Goal: Complete application form

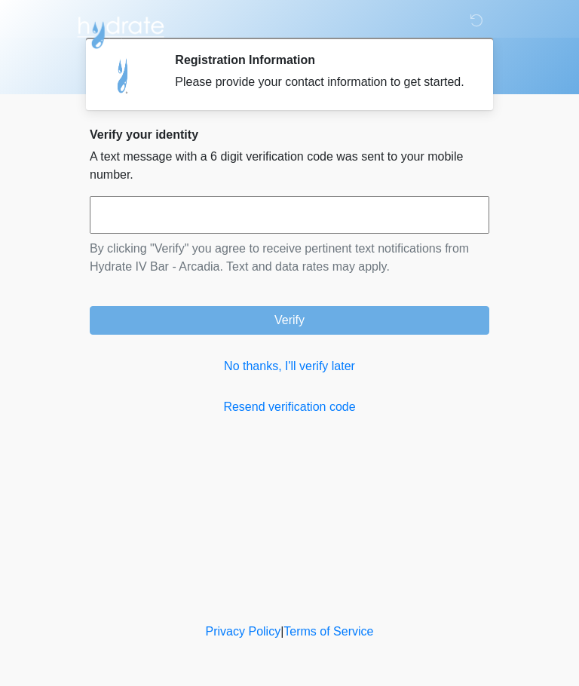
click at [324, 234] on input "text" at bounding box center [290, 215] width 400 height 38
type input "******"
click at [391, 328] on button "Verify" at bounding box center [290, 320] width 400 height 29
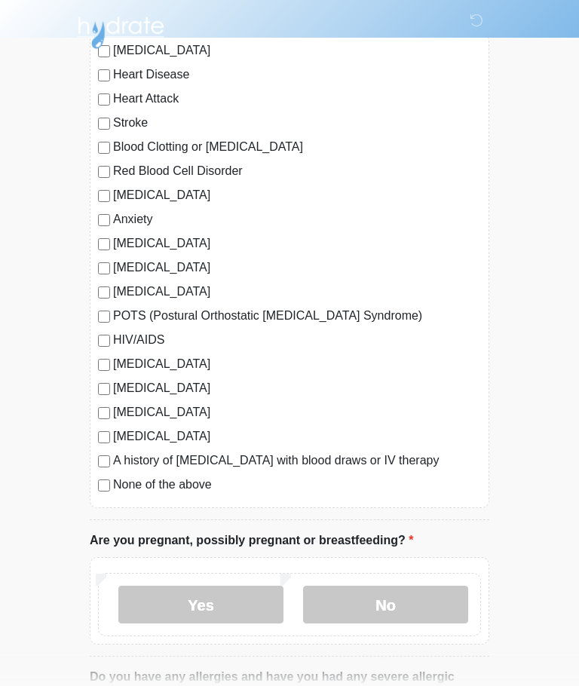
scroll to position [158, 0]
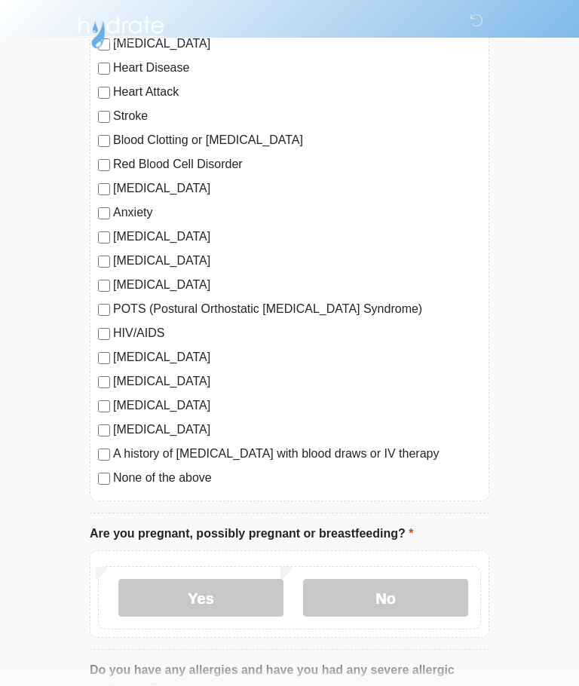
click at [169, 486] on label "None of the above" at bounding box center [297, 479] width 368 height 18
click at [372, 599] on label "No" at bounding box center [385, 599] width 165 height 38
click at [406, 600] on label "No" at bounding box center [385, 598] width 165 height 38
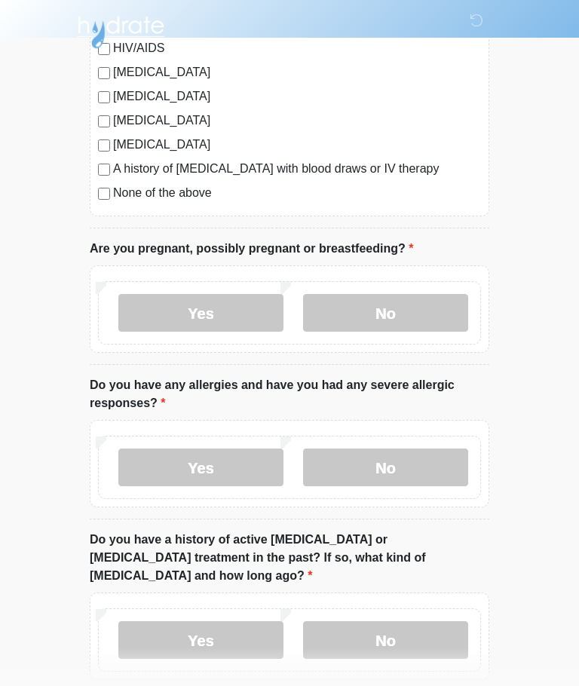
scroll to position [444, 0]
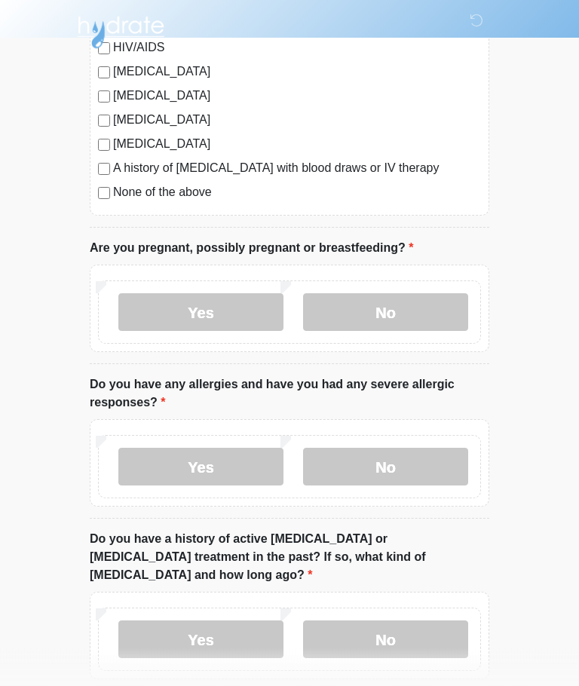
click at [423, 455] on label "No" at bounding box center [385, 468] width 165 height 38
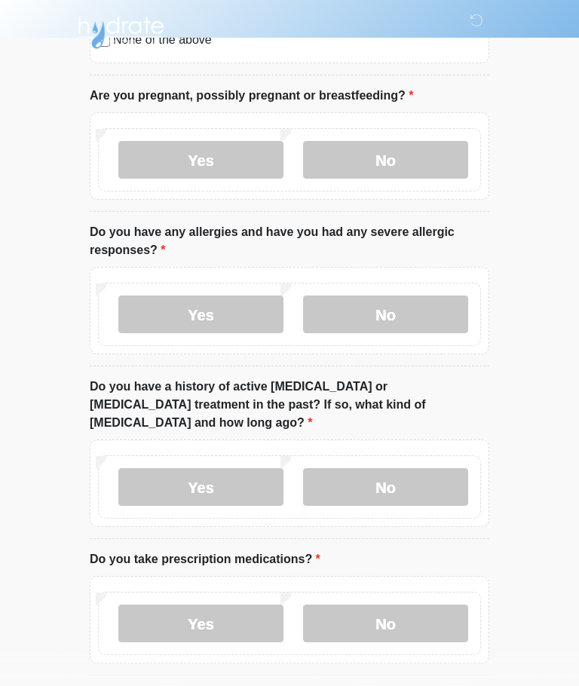
scroll to position [598, 0]
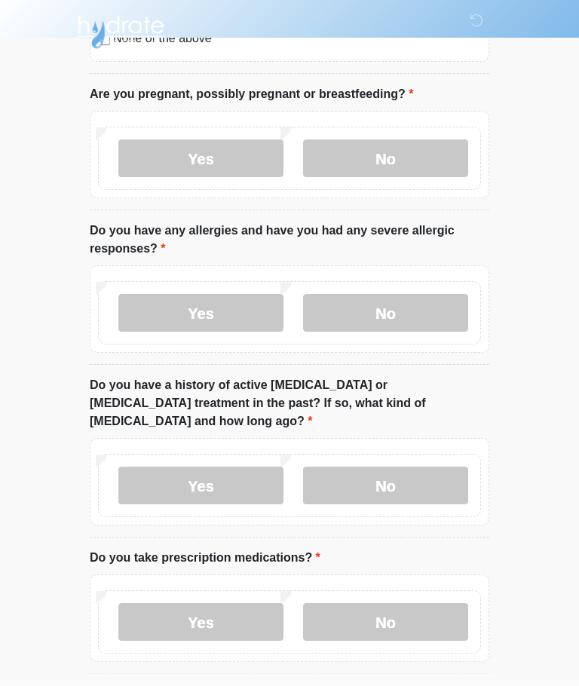
click at [425, 471] on label "No" at bounding box center [385, 487] width 165 height 38
click at [411, 609] on label "No" at bounding box center [385, 622] width 165 height 38
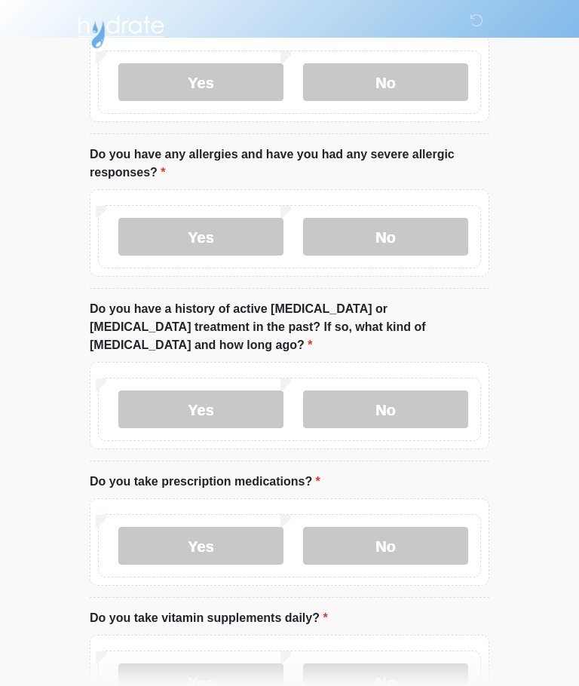
scroll to position [773, 0]
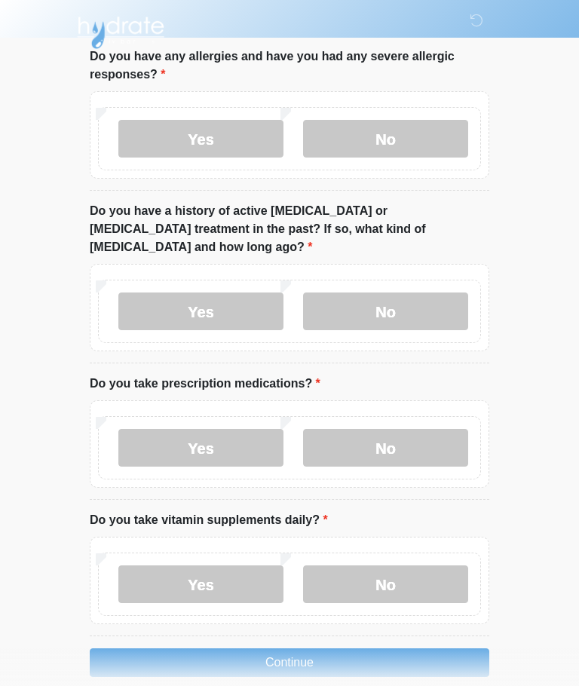
click at [437, 566] on label "No" at bounding box center [385, 585] width 165 height 38
click at [404, 648] on button "Continue" at bounding box center [290, 662] width 400 height 29
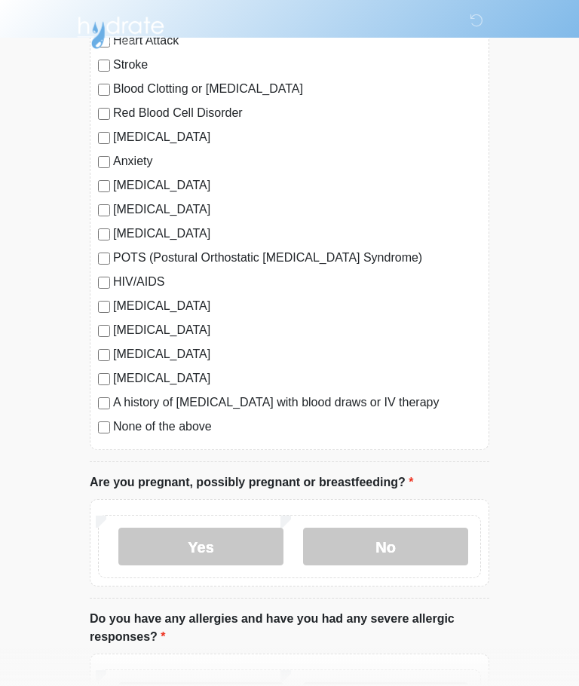
scroll to position [0, 0]
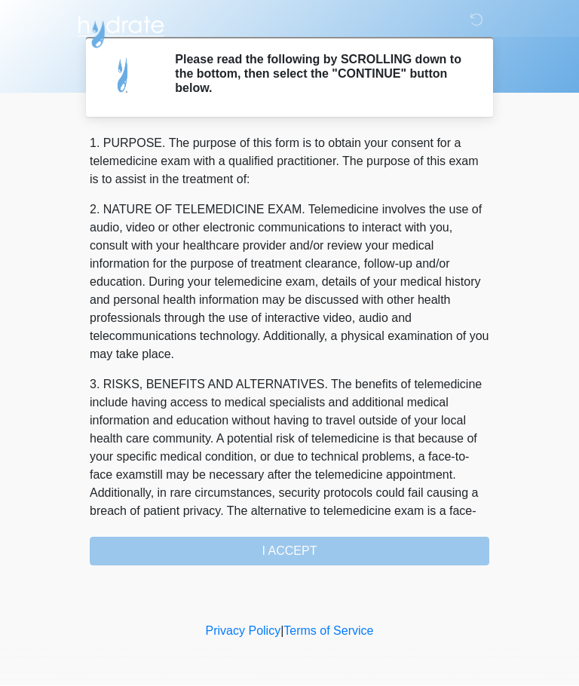
click at [287, 548] on div "1. PURPOSE. The purpose of this form is to obtain your consent for a telemedici…" at bounding box center [290, 350] width 400 height 431
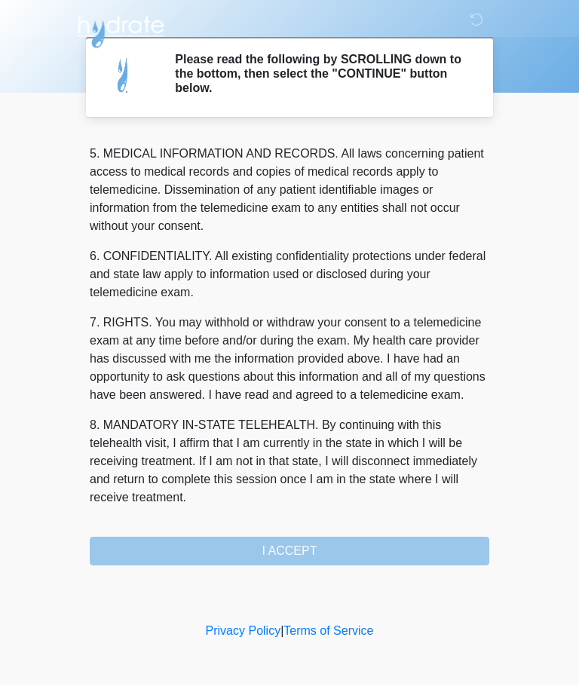
scroll to position [490, 0]
click at [335, 558] on button "I ACCEPT" at bounding box center [290, 552] width 400 height 29
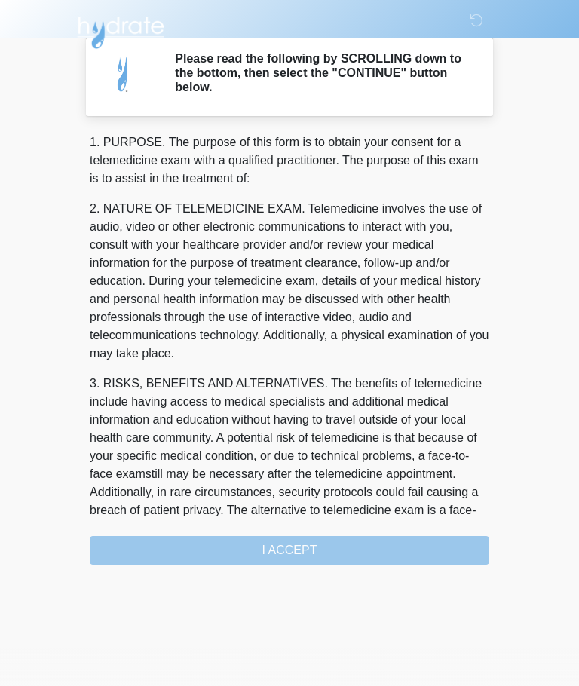
scroll to position [0, 0]
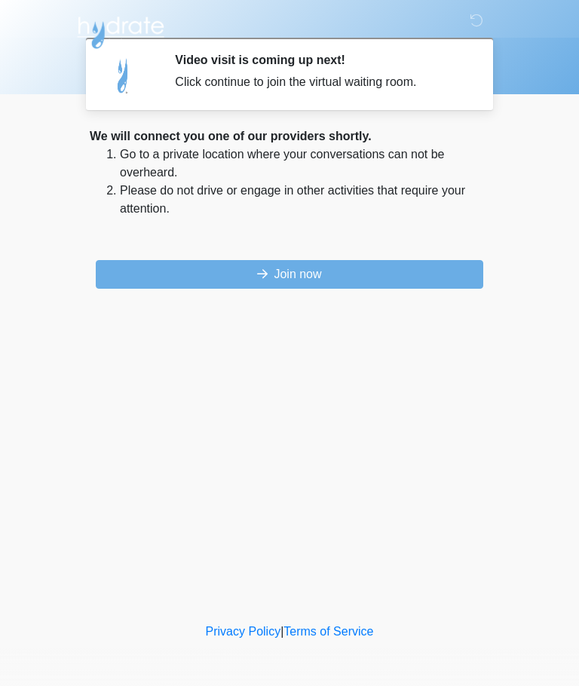
click at [392, 267] on button "Join now" at bounding box center [290, 274] width 388 height 29
